Goal: Transaction & Acquisition: Download file/media

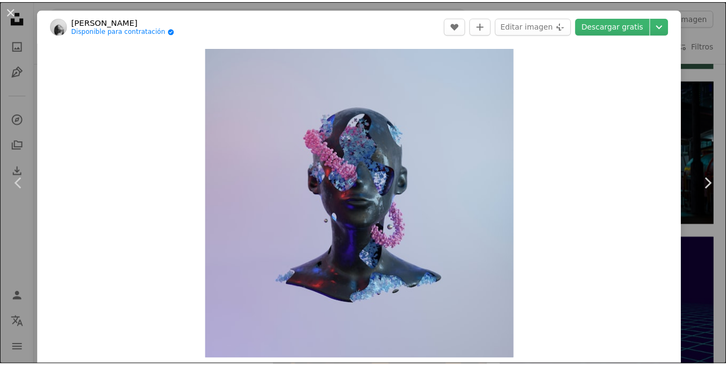
scroll to position [483, 0]
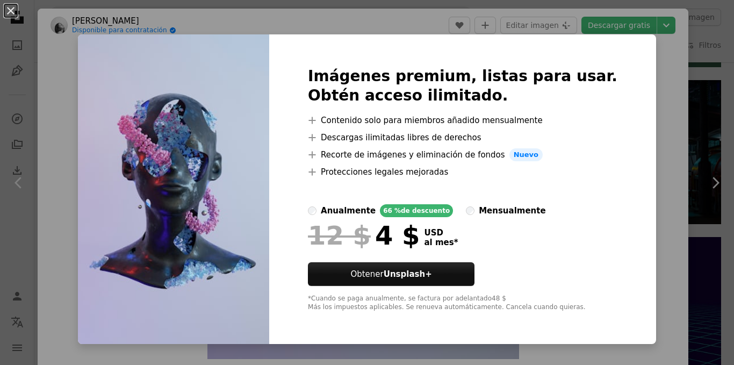
click at [623, 115] on div "Imágenes premium, listas para usar. Obtén acceso ilimitado. A plus sign Conteni…" at bounding box center [462, 189] width 387 height 310
click at [636, 113] on div "An X shape Imágenes premium, listas para usar. Obtén acceso ilimitado. A plus s…" at bounding box center [367, 182] width 734 height 365
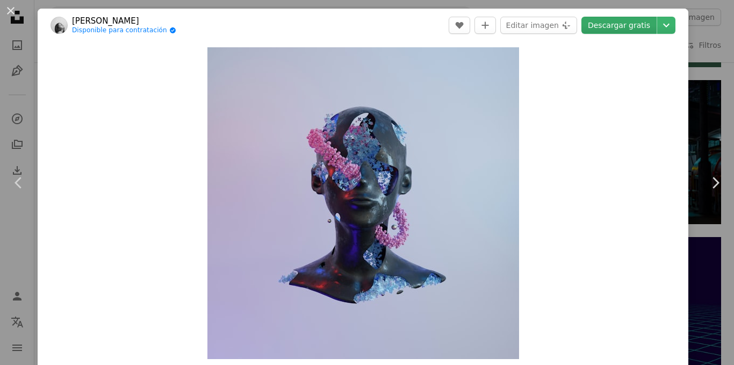
click at [616, 29] on link "Descargar gratis" at bounding box center [618, 25] width 75 height 17
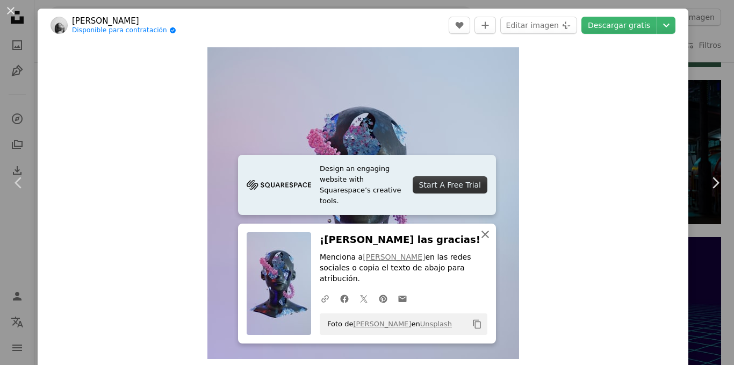
click at [481, 241] on icon "An X shape" at bounding box center [485, 234] width 13 height 13
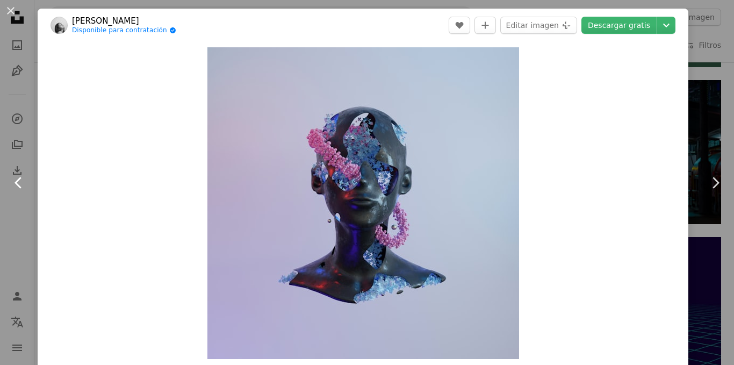
click at [20, 179] on icon "Chevron left" at bounding box center [18, 182] width 17 height 17
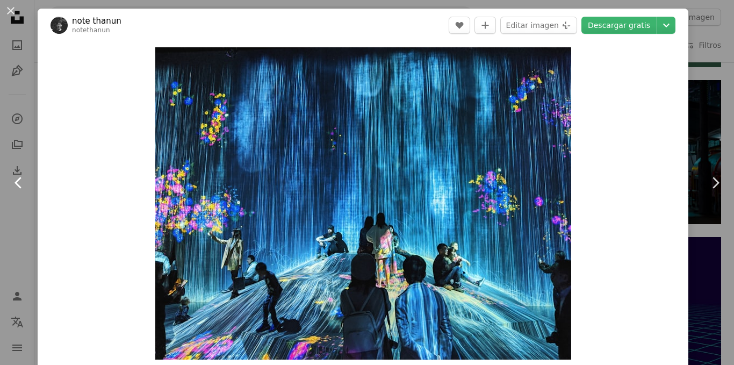
click at [20, 179] on icon "Chevron left" at bounding box center [18, 182] width 17 height 17
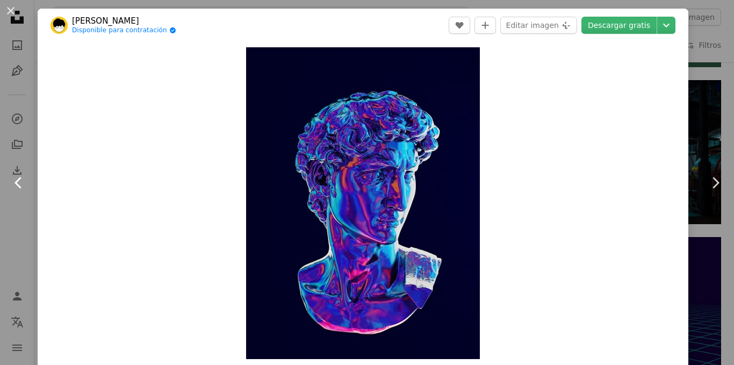
click at [20, 179] on icon "Chevron left" at bounding box center [18, 182] width 17 height 17
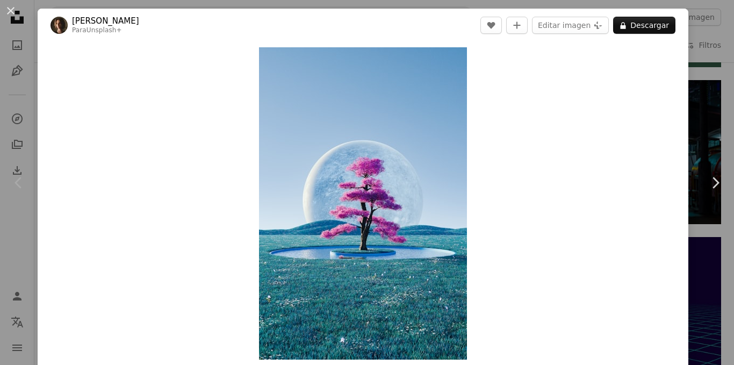
click at [20, 179] on icon "Chevron left" at bounding box center [18, 182] width 17 height 17
click at [6, 6] on button "An X shape" at bounding box center [10, 10] width 13 height 13
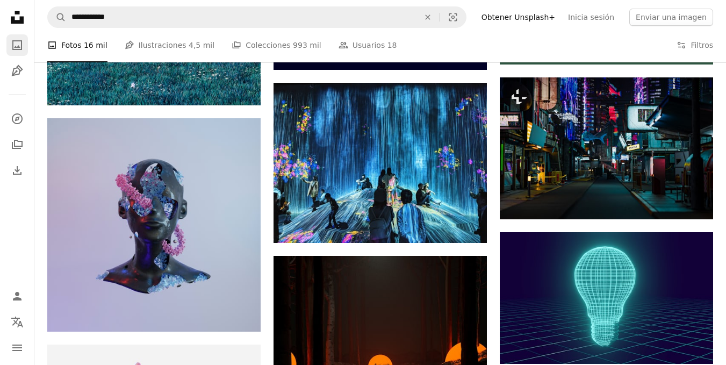
click at [12, 49] on icon "A photo" at bounding box center [17, 45] width 13 height 13
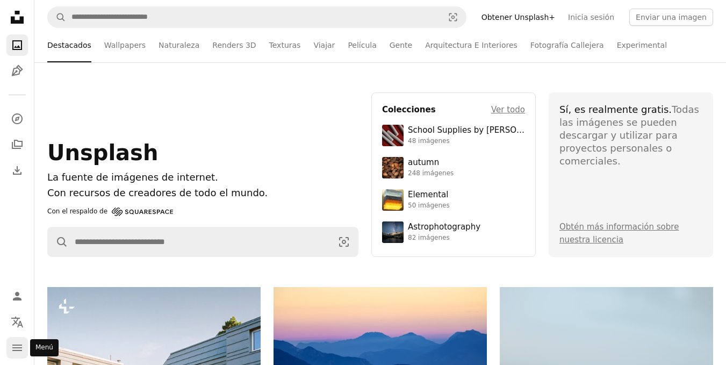
click at [13, 348] on icon "Menú" at bounding box center [17, 347] width 10 height 6
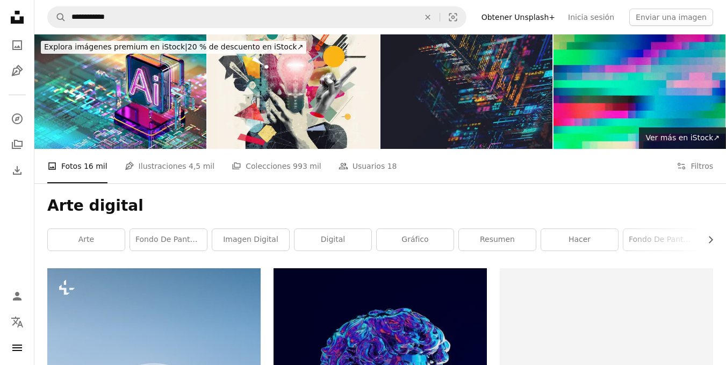
scroll to position [483, 0]
